Goal: Task Accomplishment & Management: Manage account settings

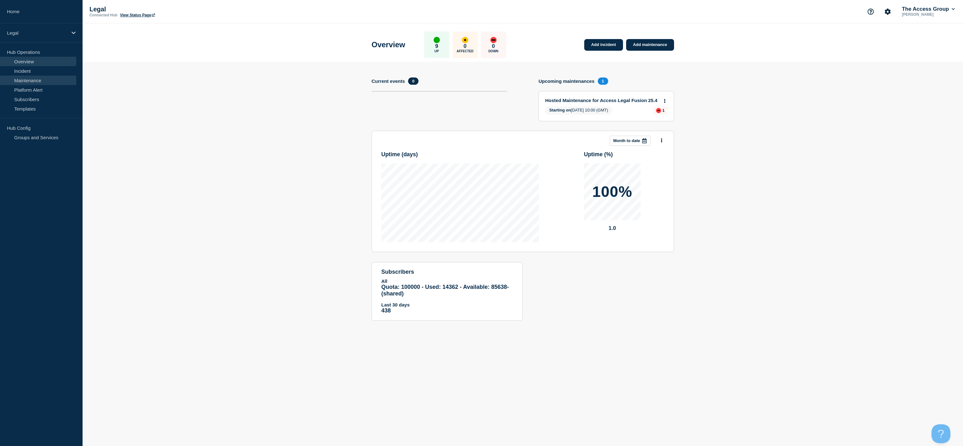
click at [27, 82] on link "Maintenance" at bounding box center [38, 80] width 76 height 9
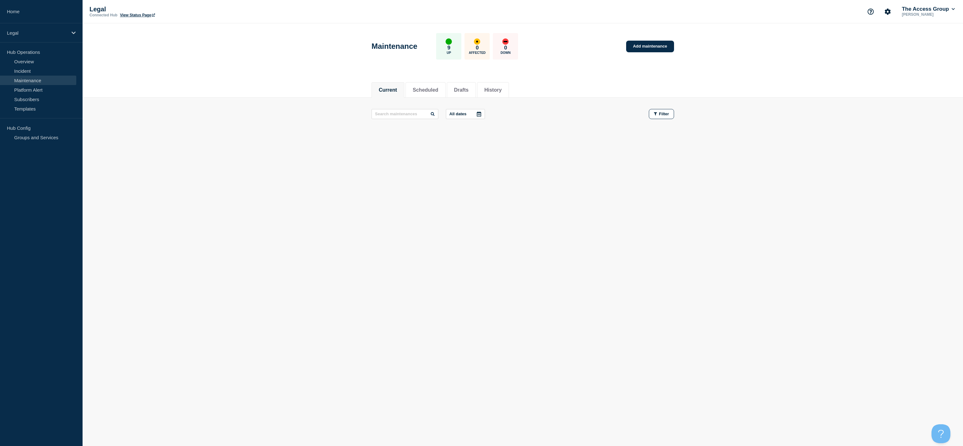
click at [482, 115] on icon at bounding box center [479, 114] width 5 height 5
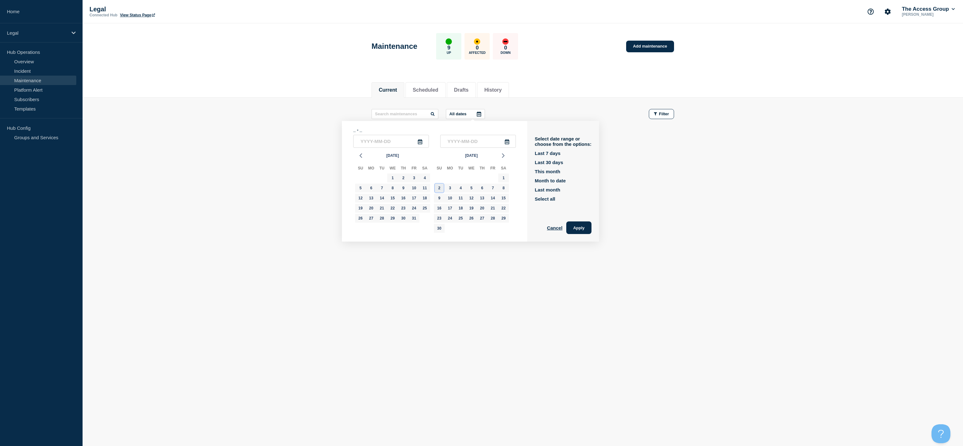
click at [436, 184] on div "2" at bounding box center [439, 188] width 9 height 9
type input "[DATE]"
click at [441, 186] on div "2" at bounding box center [439, 188] width 9 height 9
type input "[DATE]"
click at [588, 224] on button "Apply" at bounding box center [578, 228] width 25 height 13
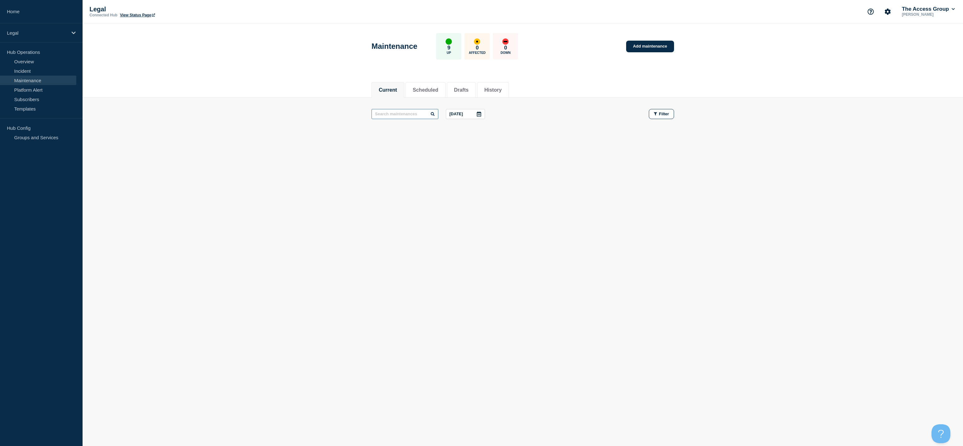
click at [425, 115] on input "text" at bounding box center [405, 114] width 67 height 10
click at [429, 91] on button "Scheduled" at bounding box center [426, 90] width 26 height 6
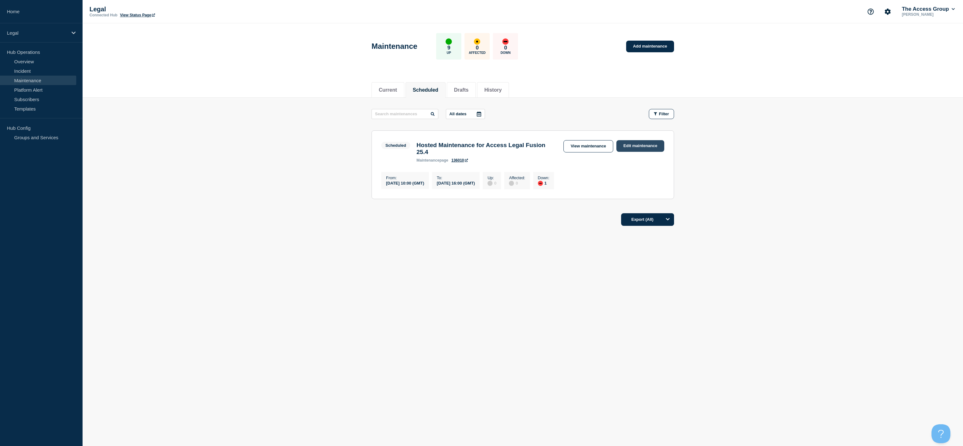
click at [642, 148] on link "Edit maintenance" at bounding box center [640, 146] width 48 height 12
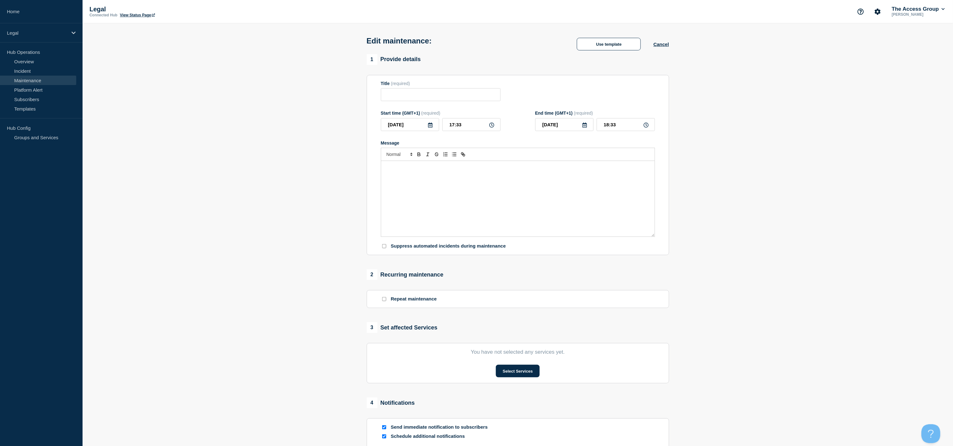
type input "Hosted Maintenance for Access Legal Fusion 25.4"
type input "[DATE]"
type input "10:00"
type input "[DATE]"
type input "16:00"
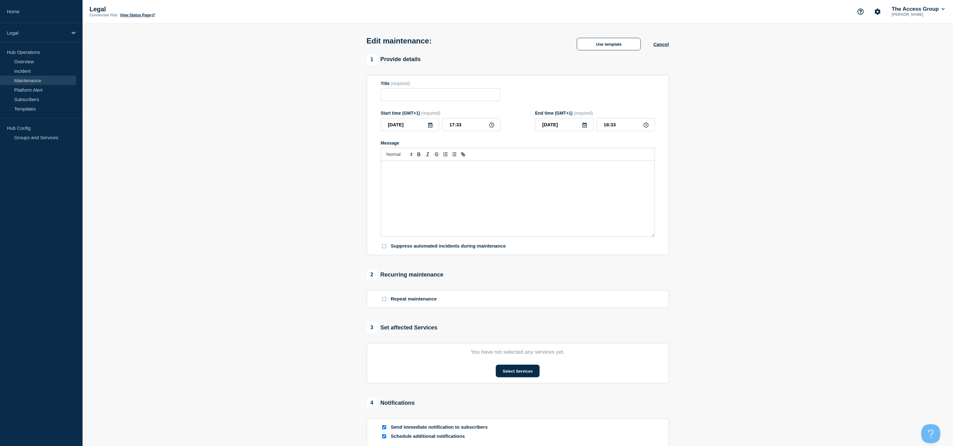
checkbox input "true"
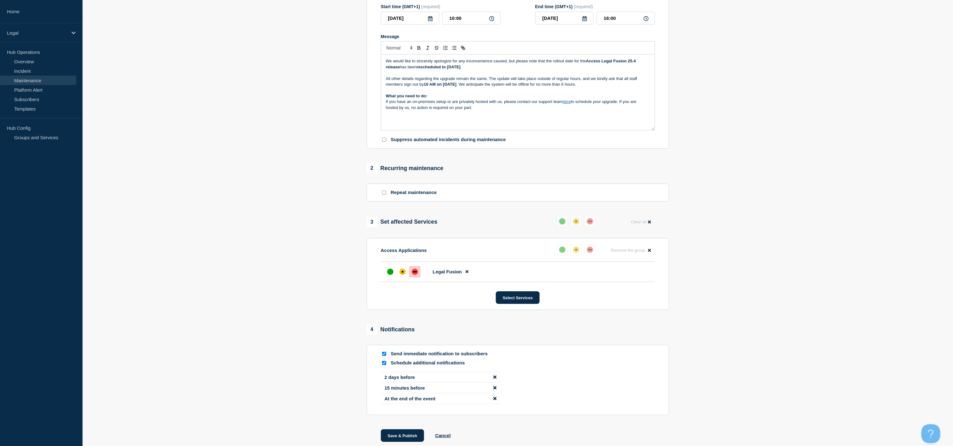
scroll to position [161, 0]
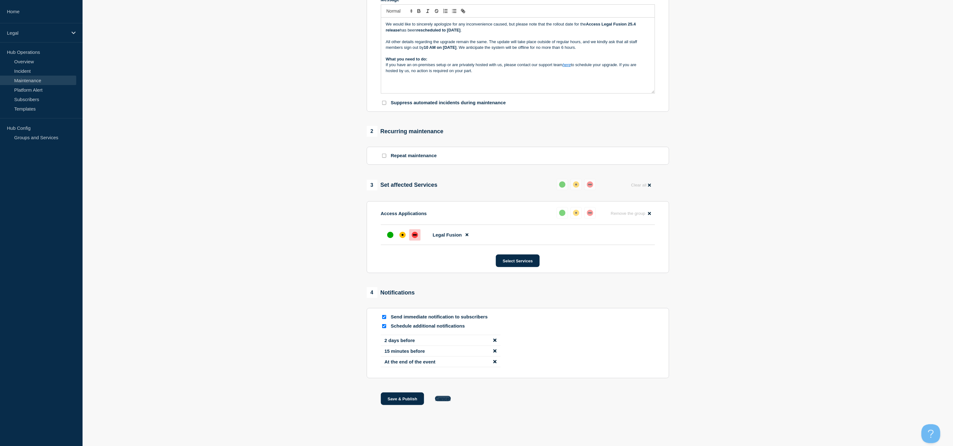
click at [442, 396] on button "Cancel" at bounding box center [442, 398] width 15 height 5
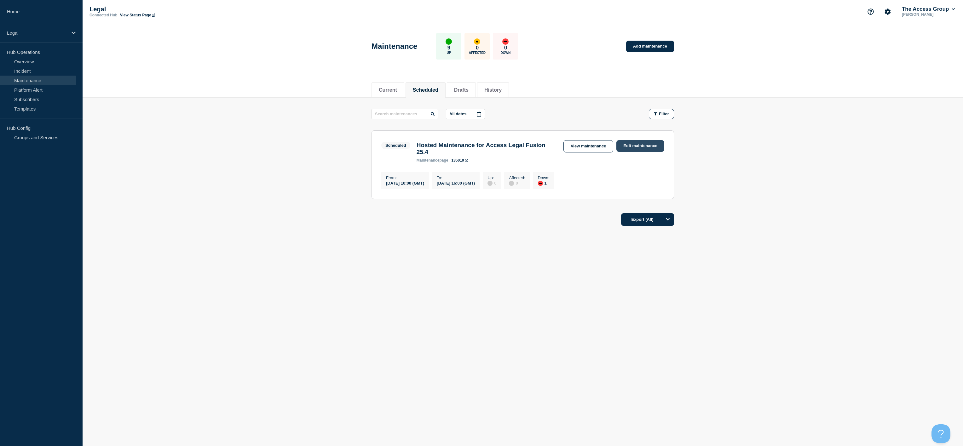
click at [645, 147] on link "Edit maintenance" at bounding box center [640, 146] width 48 height 12
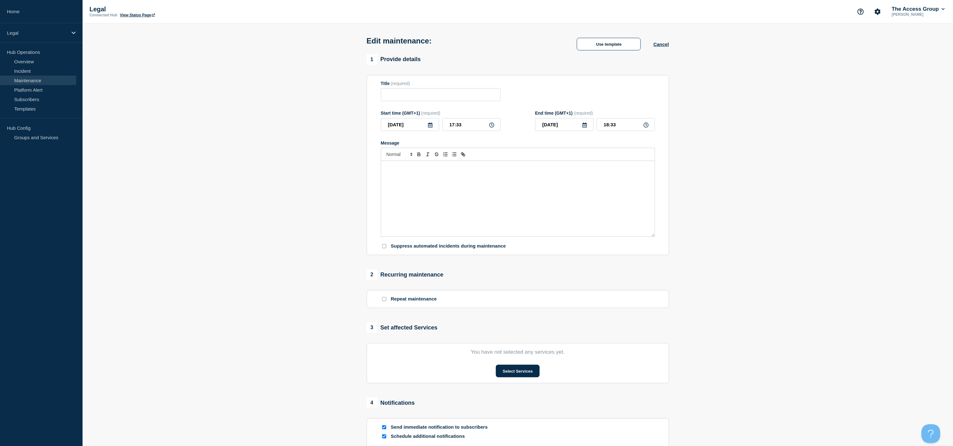
type input "Hosted Maintenance for Access Legal Fusion 25.4"
type input "[DATE]"
type input "10:00"
type input "[DATE]"
type input "16:00"
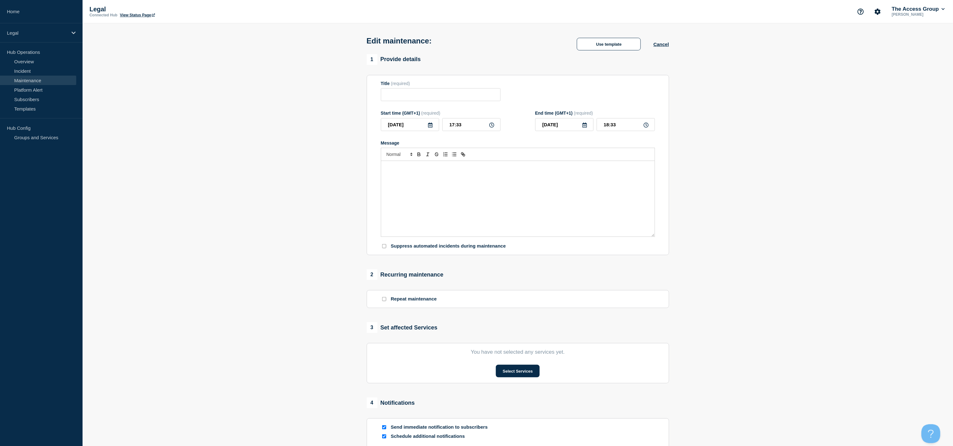
checkbox input "true"
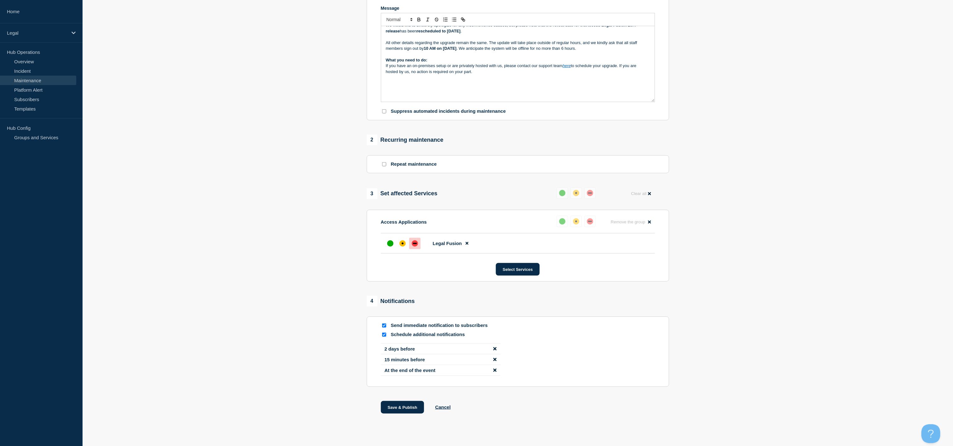
scroll to position [161, 0]
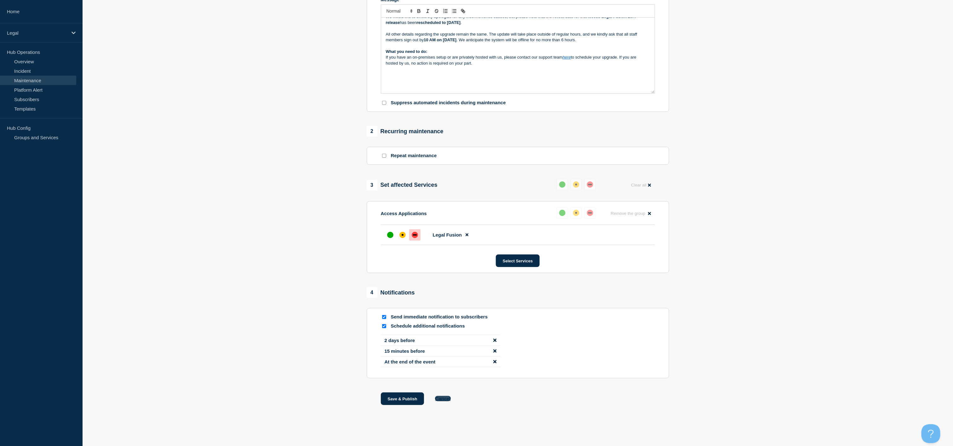
click at [446, 399] on button "Cancel" at bounding box center [442, 398] width 15 height 5
